Goal: Check status: Check status

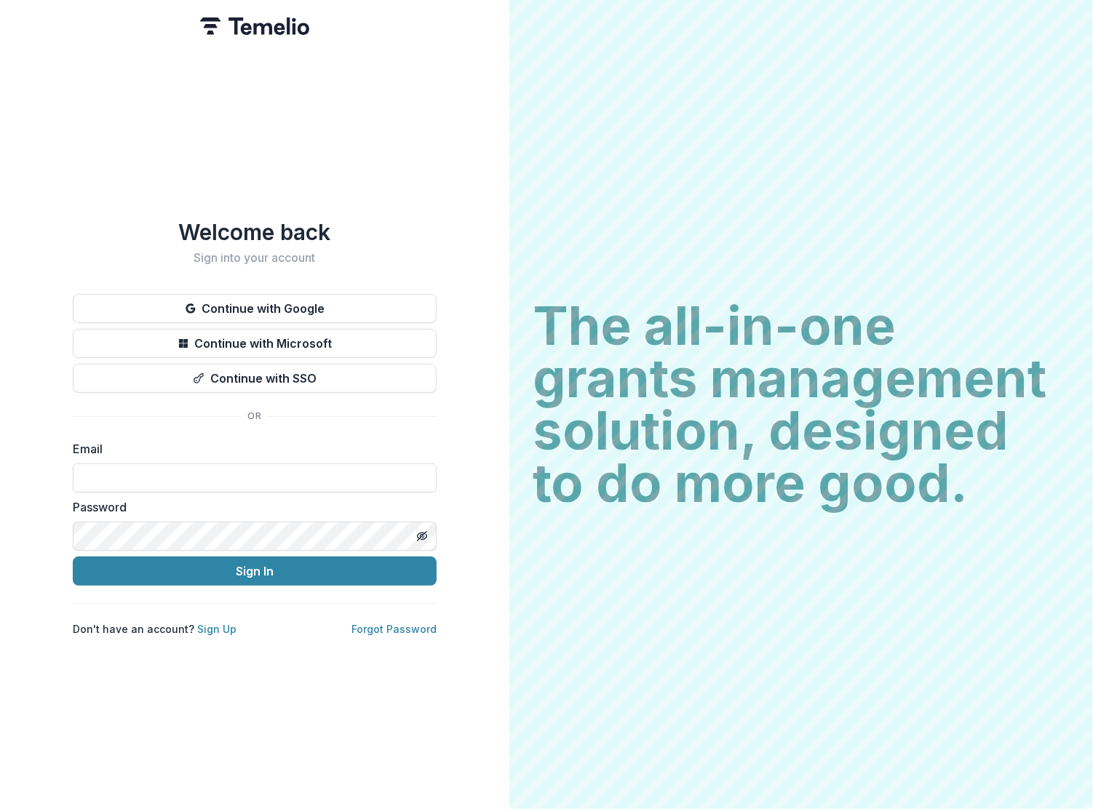
type input "**********"
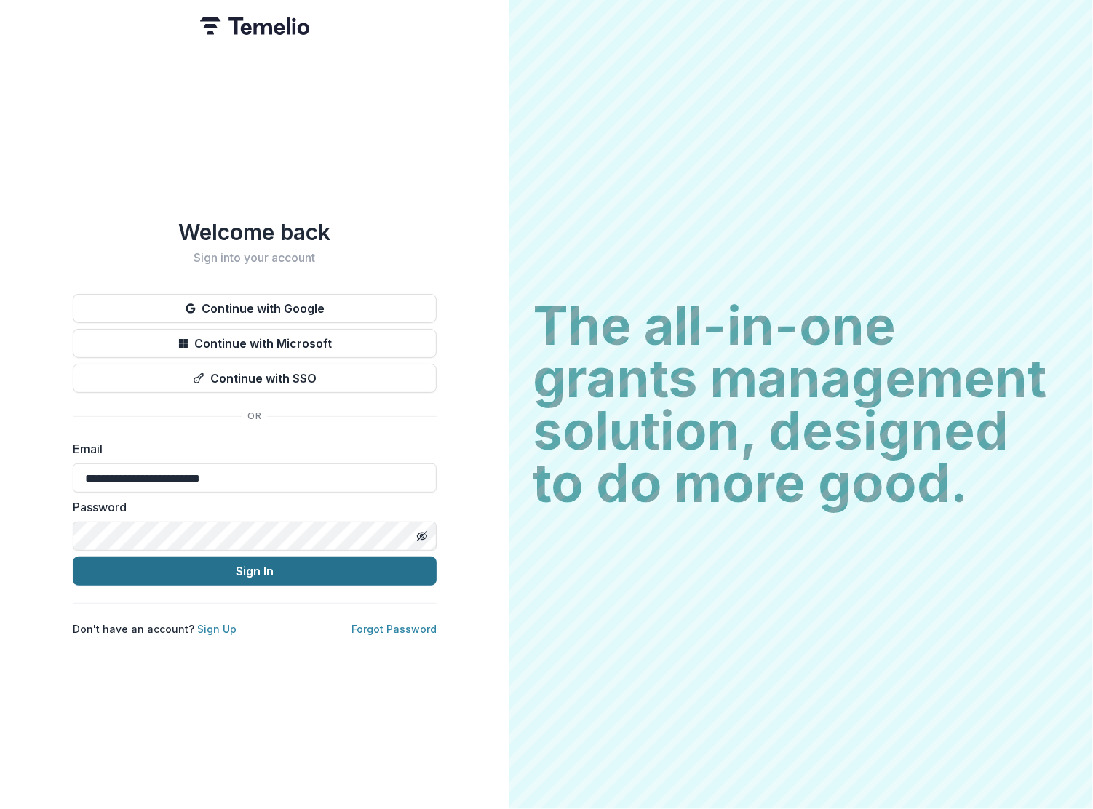
click at [172, 567] on button "Sign In" at bounding box center [255, 570] width 364 height 29
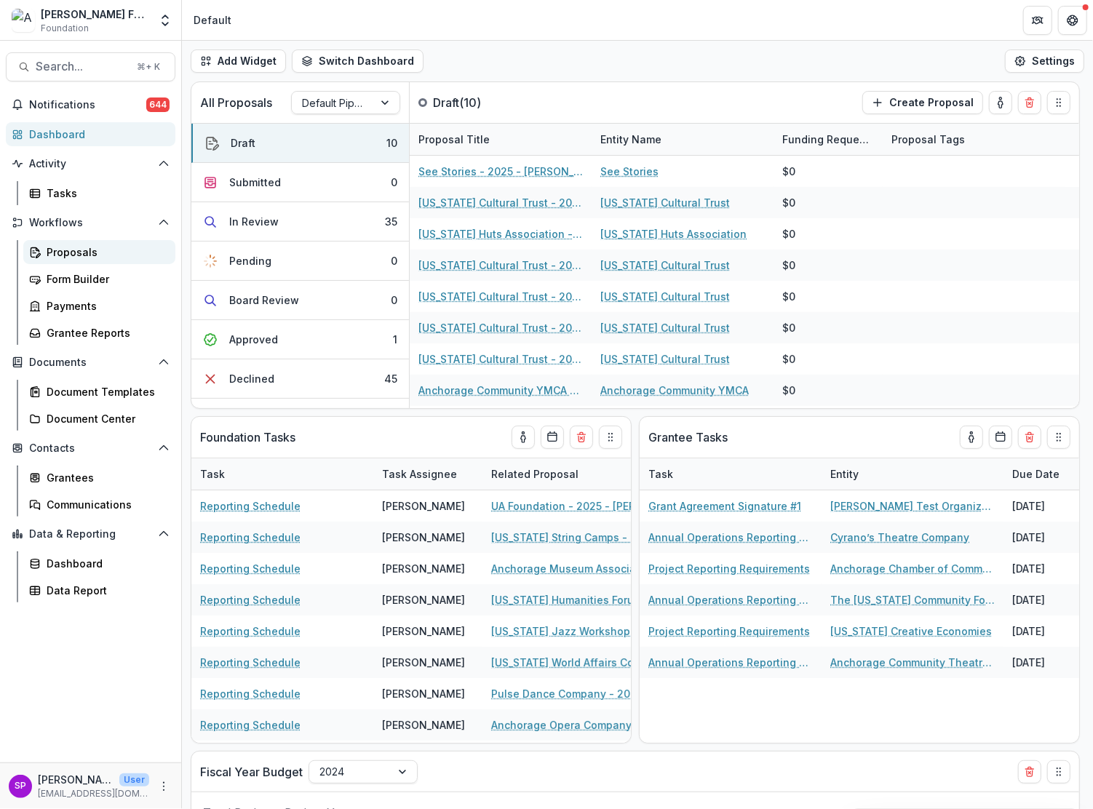
click at [73, 247] on div "Proposals" at bounding box center [105, 251] width 117 height 15
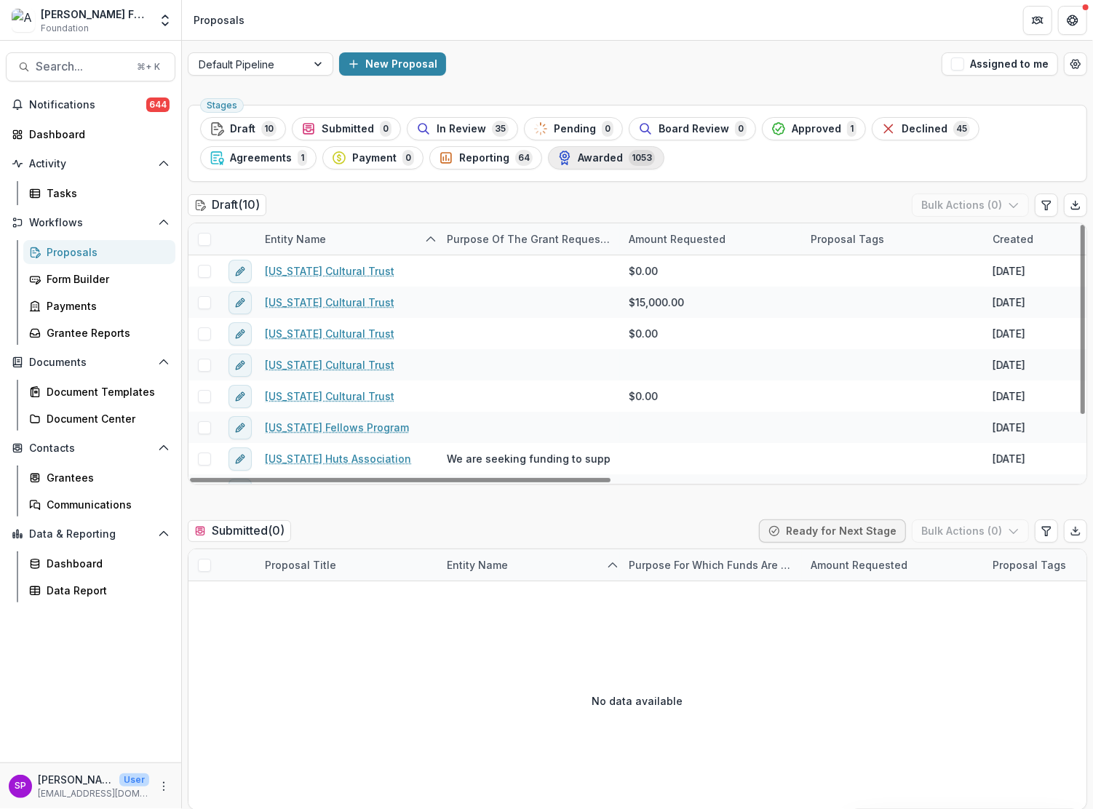
click at [595, 159] on span "Awarded" at bounding box center [600, 158] width 45 height 12
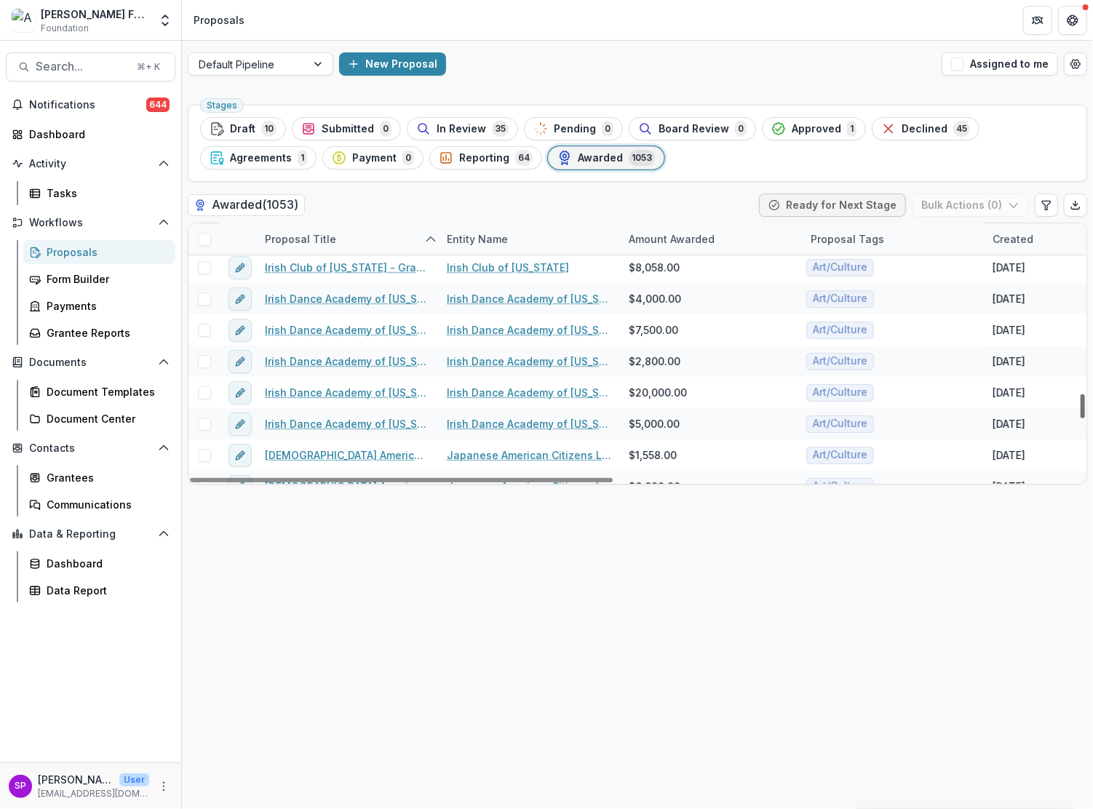
scroll to position [24655, 0]
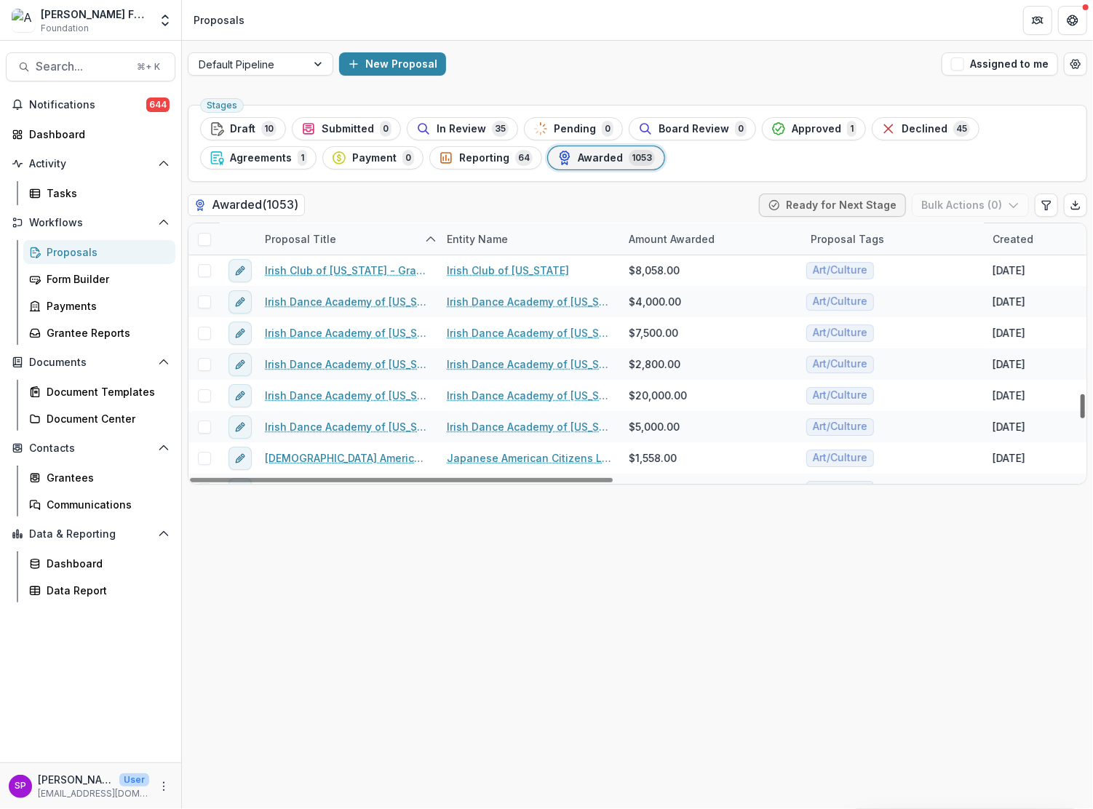
drag, startPoint x: 1083, startPoint y: 239, endPoint x: 1066, endPoint y: 409, distance: 170.4
click at [1066, 409] on div "Proposal Title Entity Name Amount Awarded Proposal Tags Created Submitted Date …" at bounding box center [637, 353] width 898 height 260
